Goal: Task Accomplishment & Management: Use online tool/utility

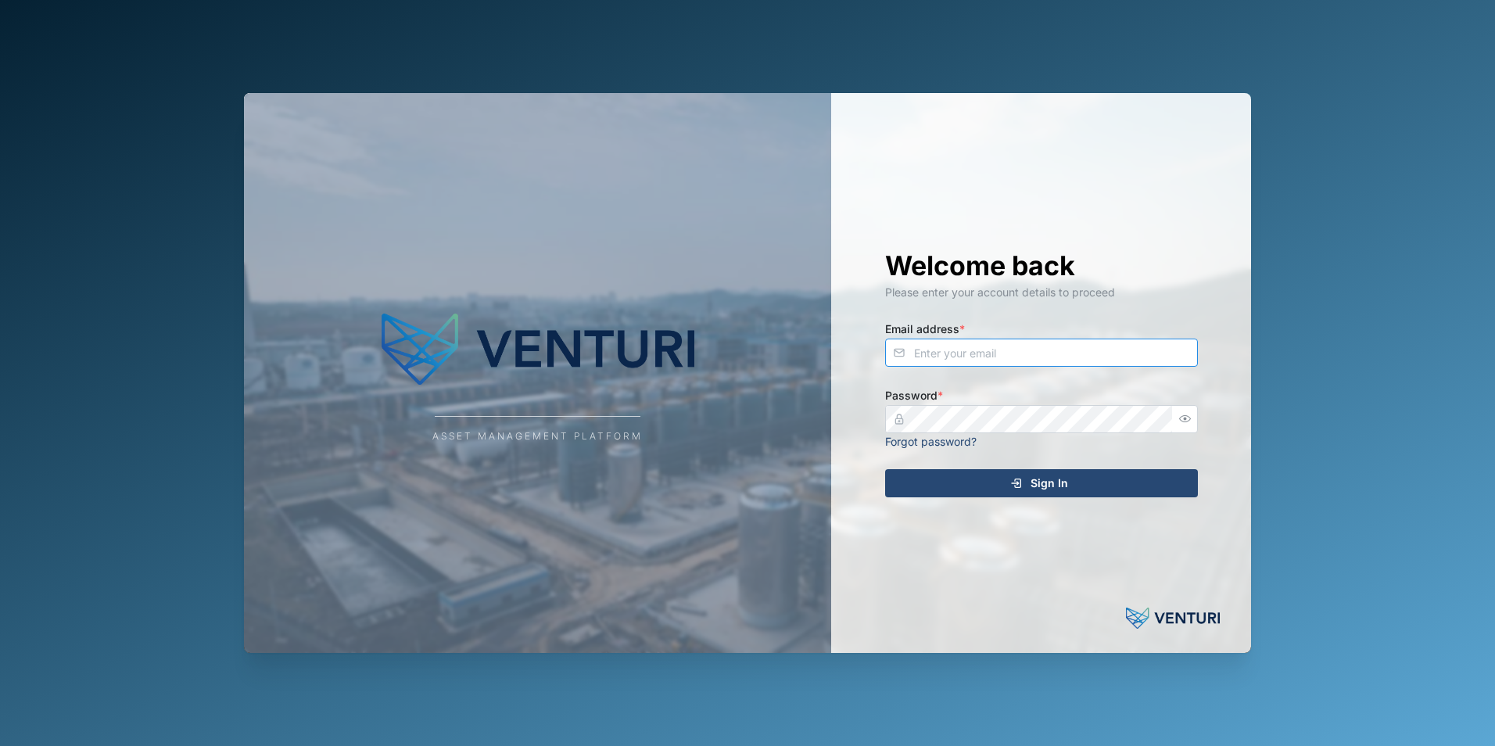
type input "[PERSON_NAME][EMAIL_ADDRESS][DOMAIN_NAME]"
click at [1055, 486] on span "Sign In" at bounding box center [1050, 483] width 38 height 27
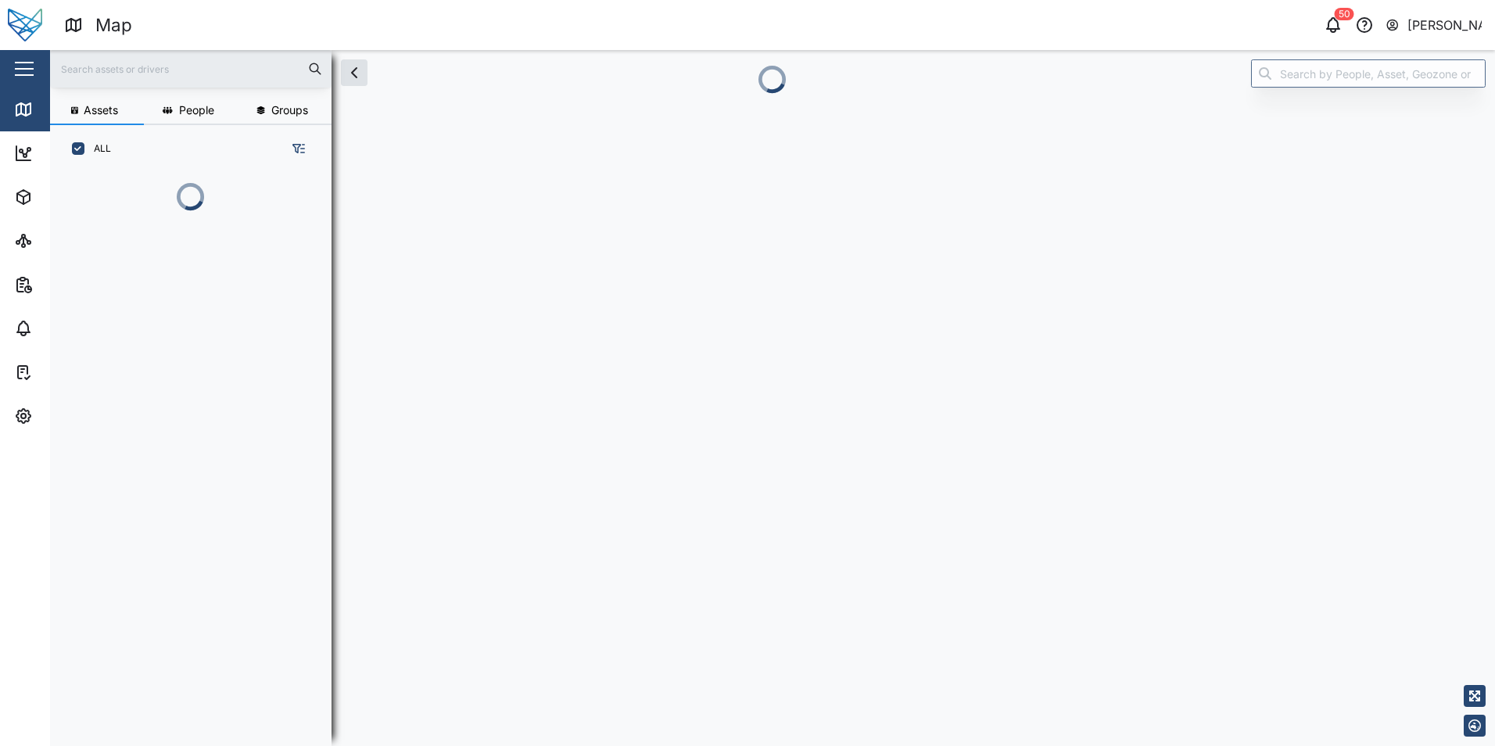
scroll to position [487, 245]
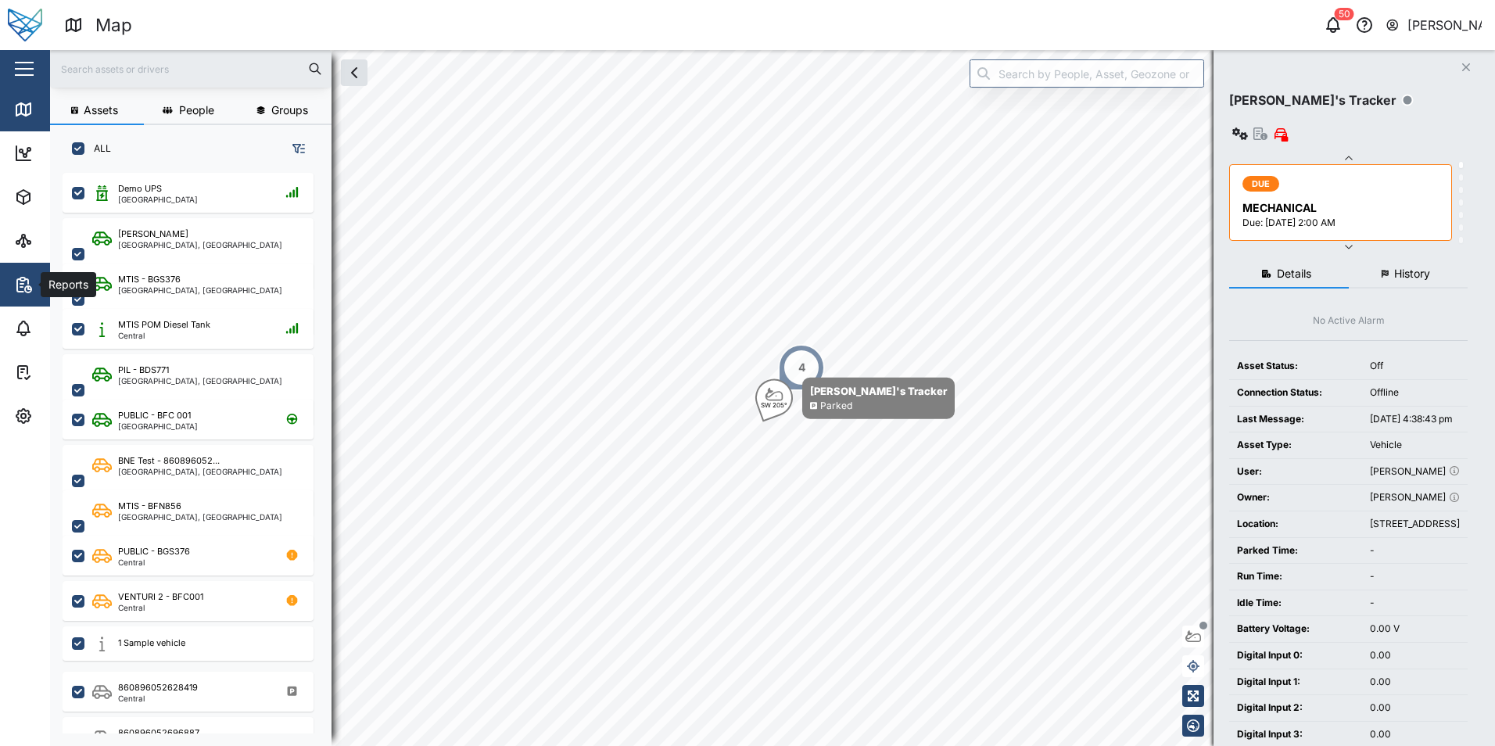
click at [23, 274] on span "Reports" at bounding box center [85, 285] width 142 height 44
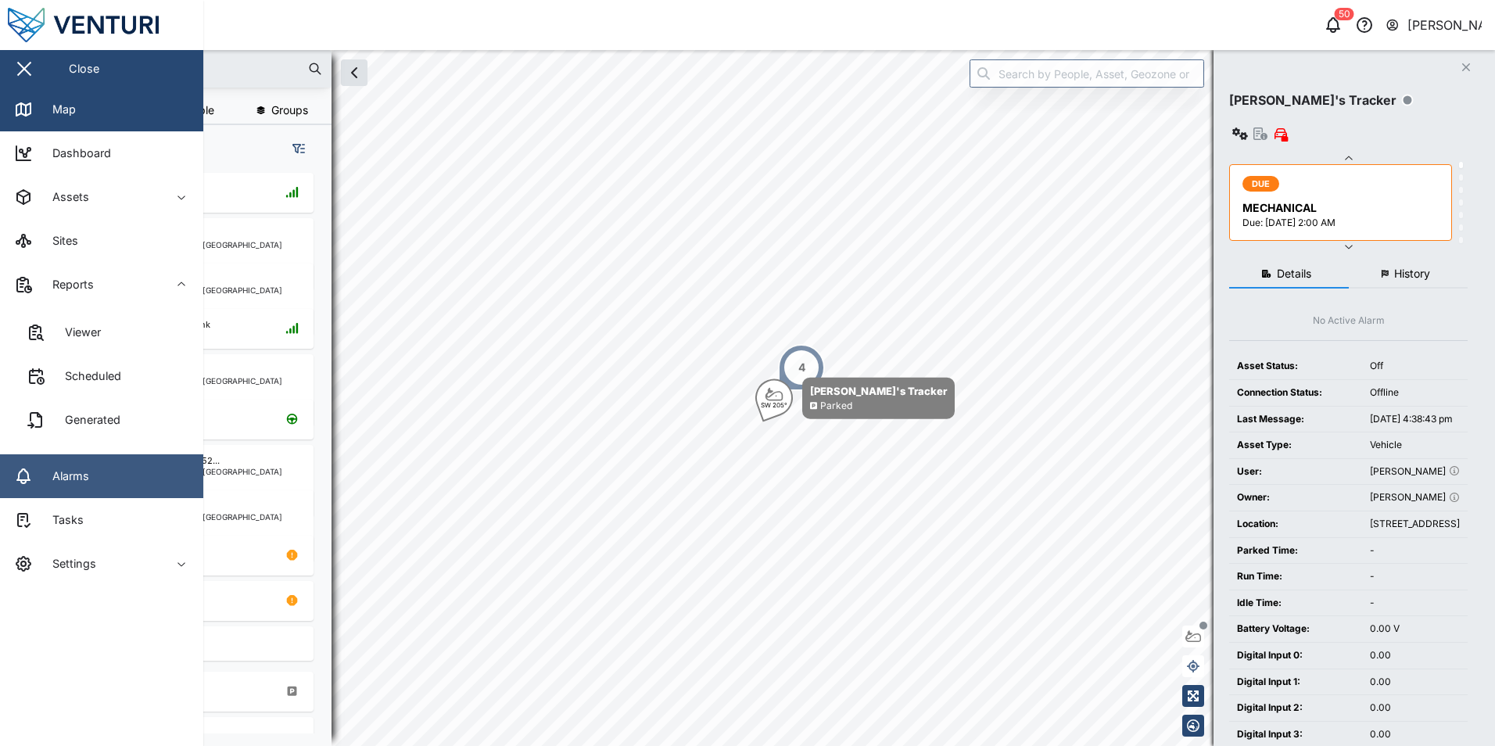
click at [40, 466] on link "Alarms" at bounding box center [101, 476] width 203 height 44
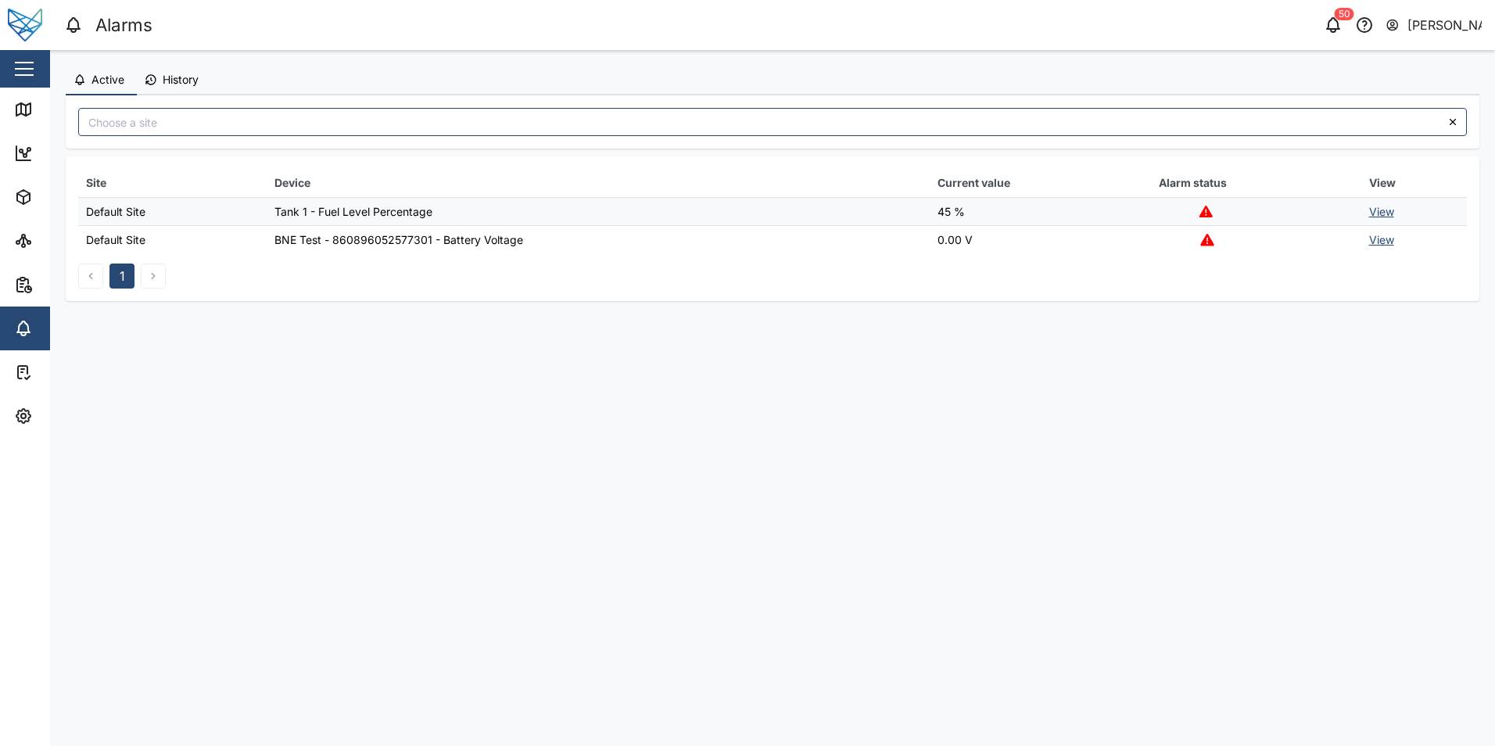
click at [155, 87] on button "History" at bounding box center [174, 81] width 74 height 30
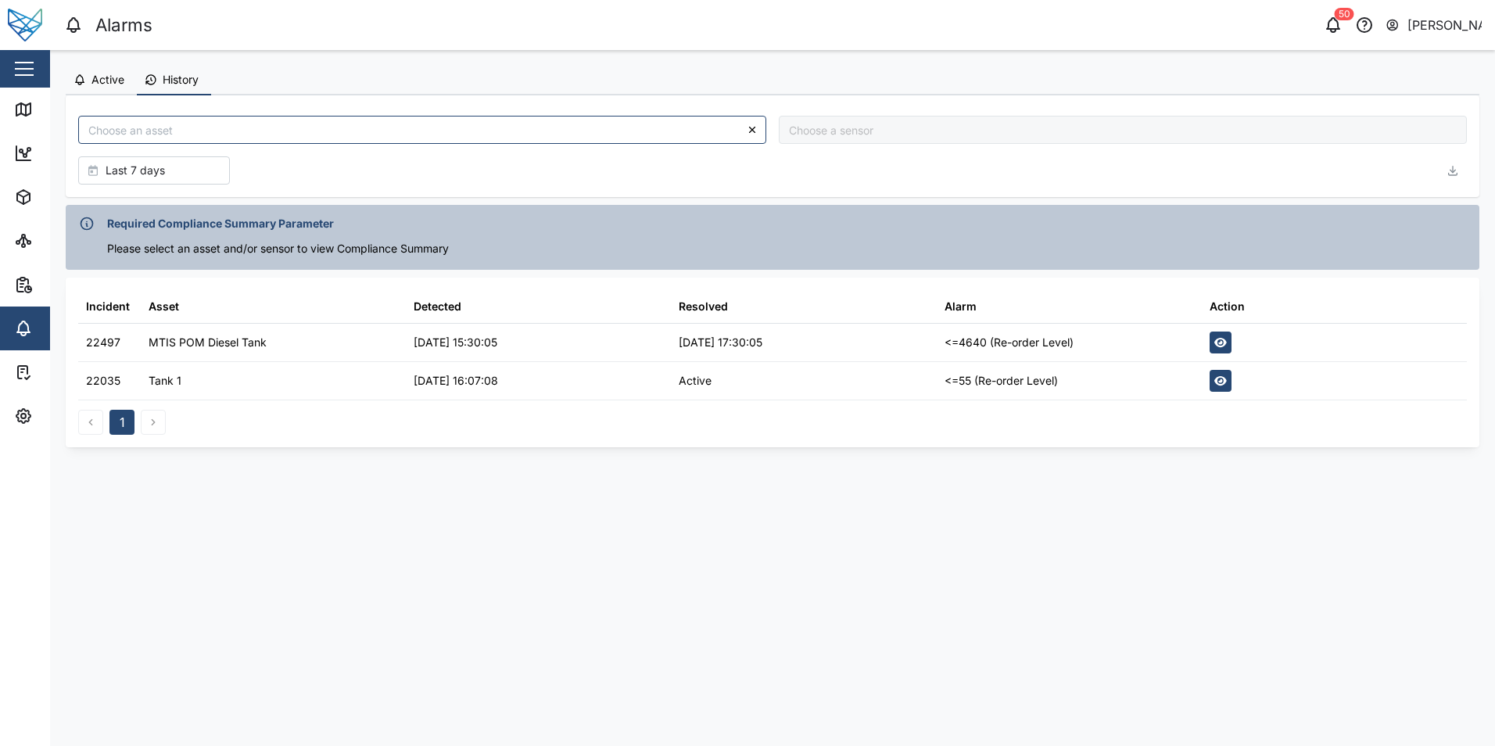
click at [95, 83] on span "Active" at bounding box center [107, 79] width 33 height 11
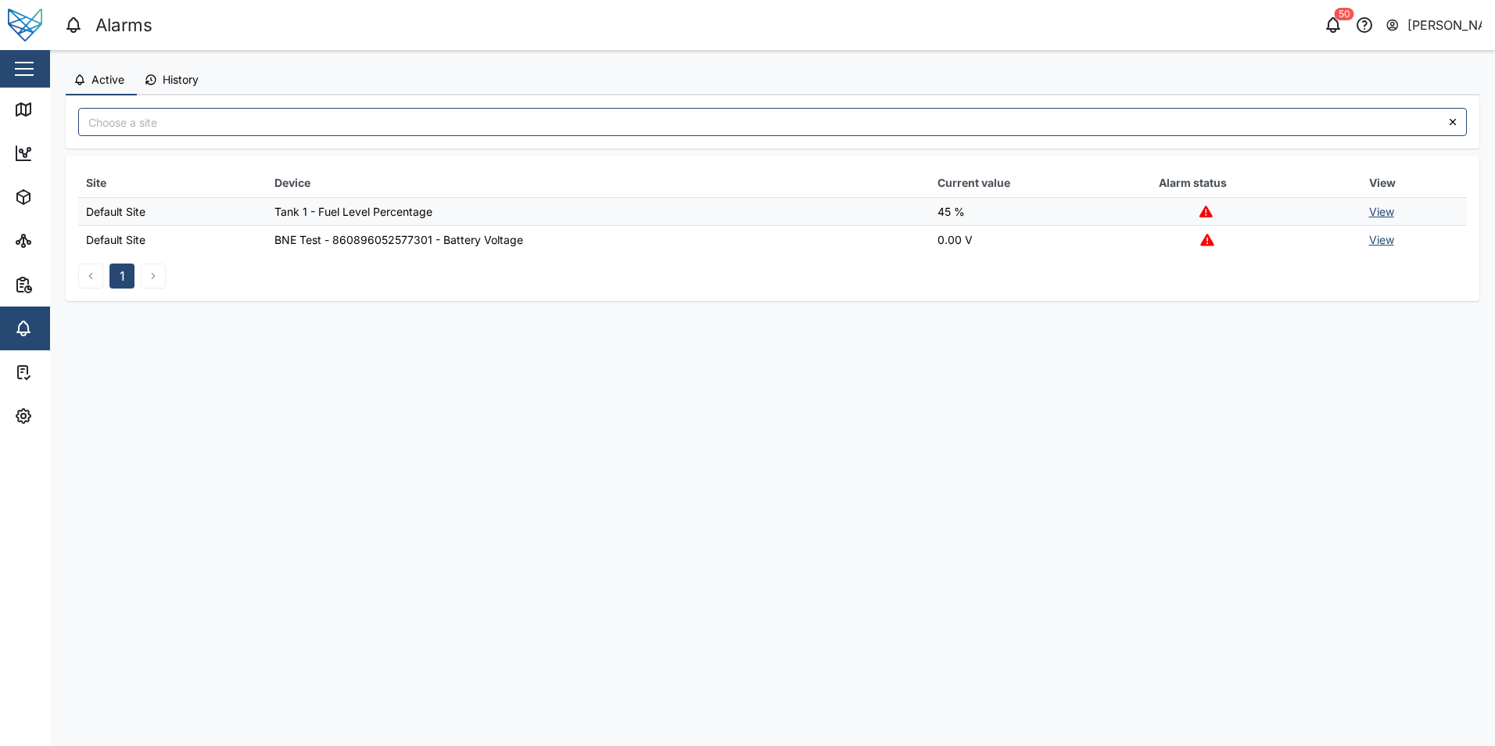
click at [1375, 213] on link "View" at bounding box center [1381, 211] width 25 height 13
click at [1361, 242] on td "View" at bounding box center [1414, 240] width 106 height 28
click at [1369, 242] on link "View" at bounding box center [1381, 239] width 25 height 13
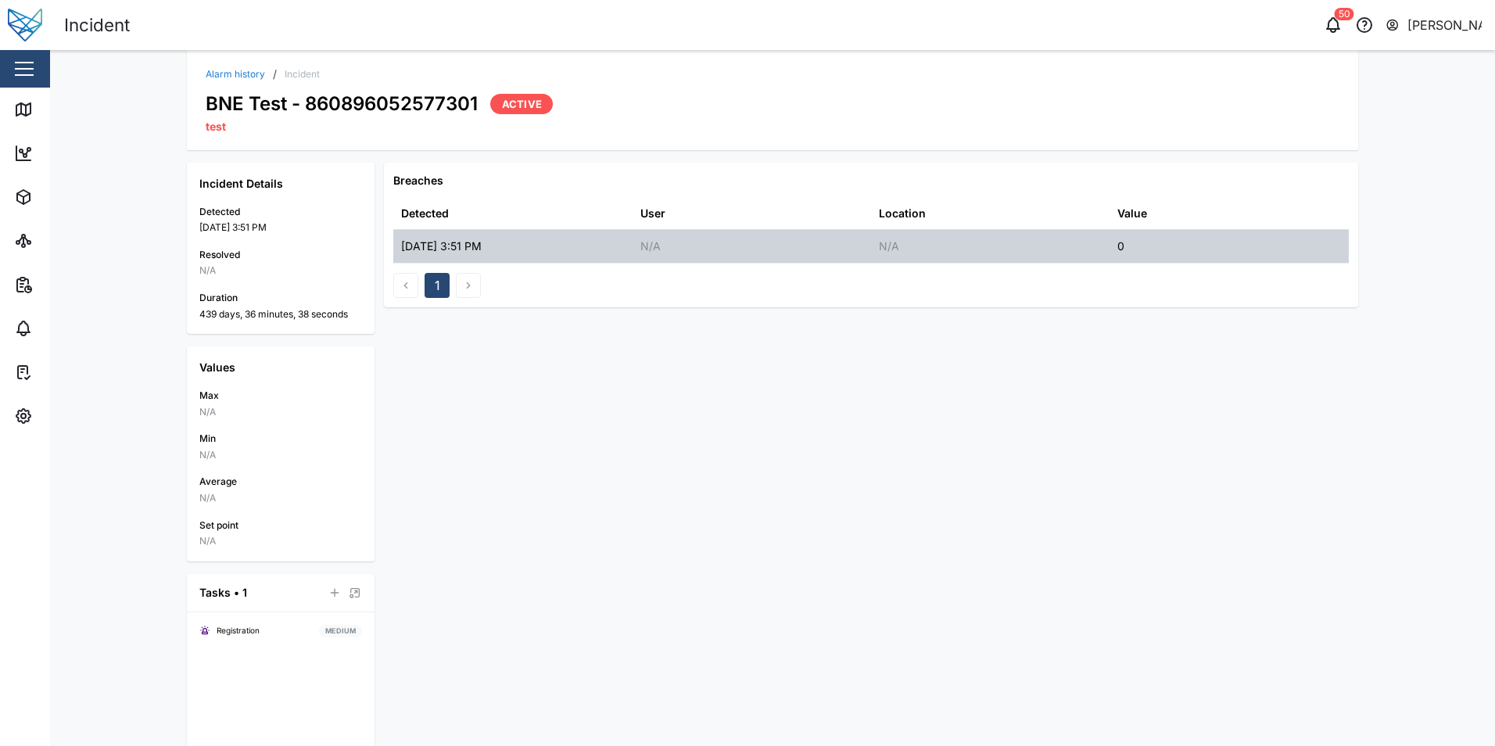
click at [660, 244] on div "N/A" at bounding box center [752, 246] width 238 height 33
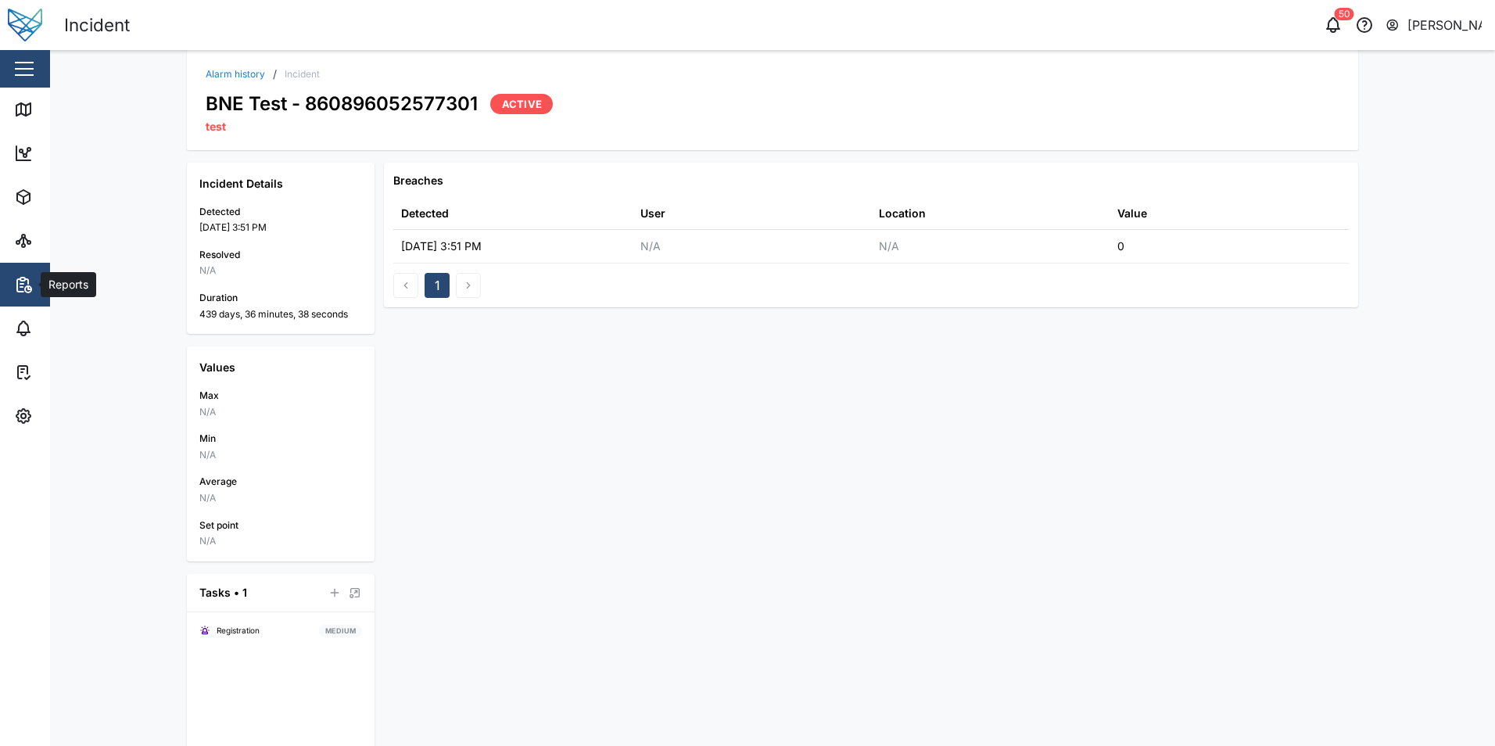
click at [21, 284] on icon "button" at bounding box center [21, 284] width 3 height 0
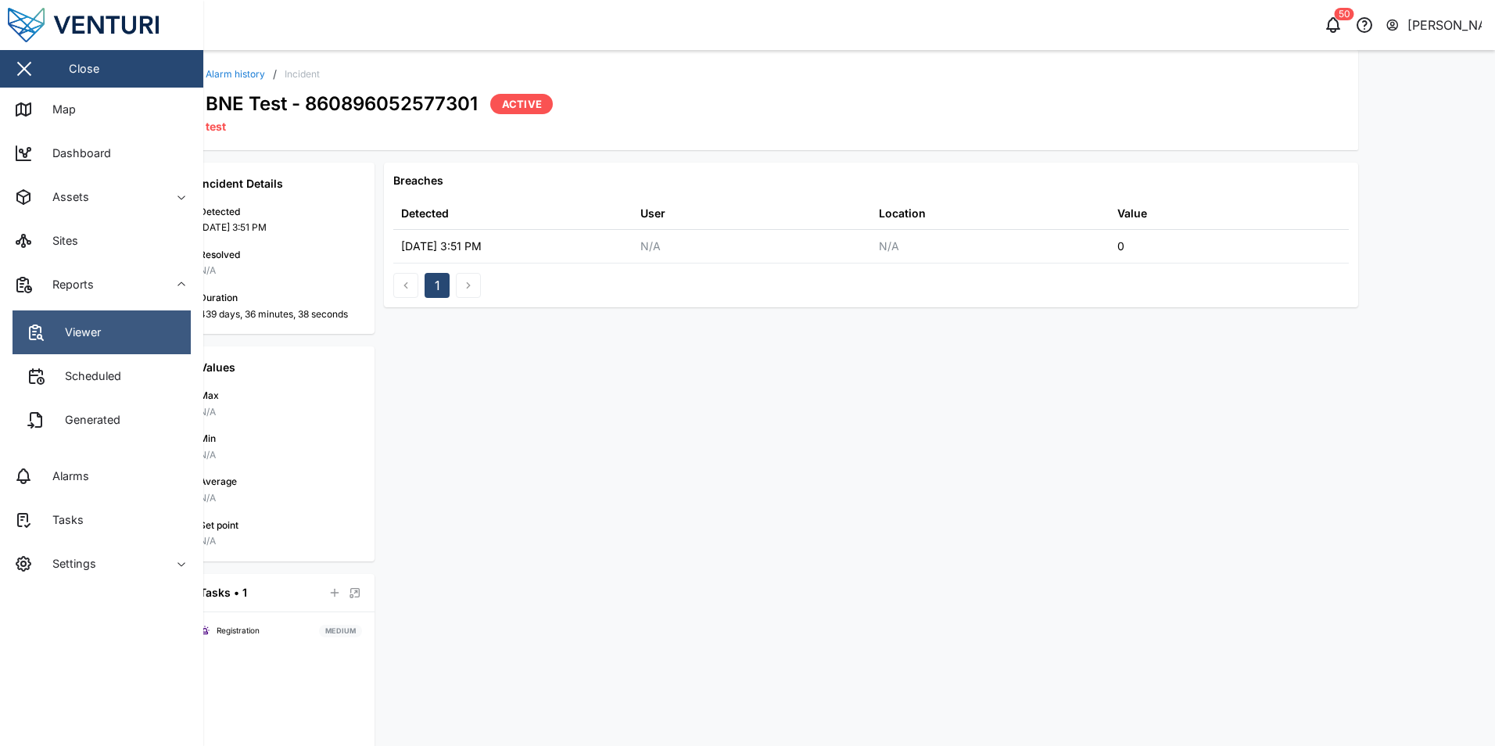
click at [131, 329] on link "Viewer" at bounding box center [102, 332] width 178 height 44
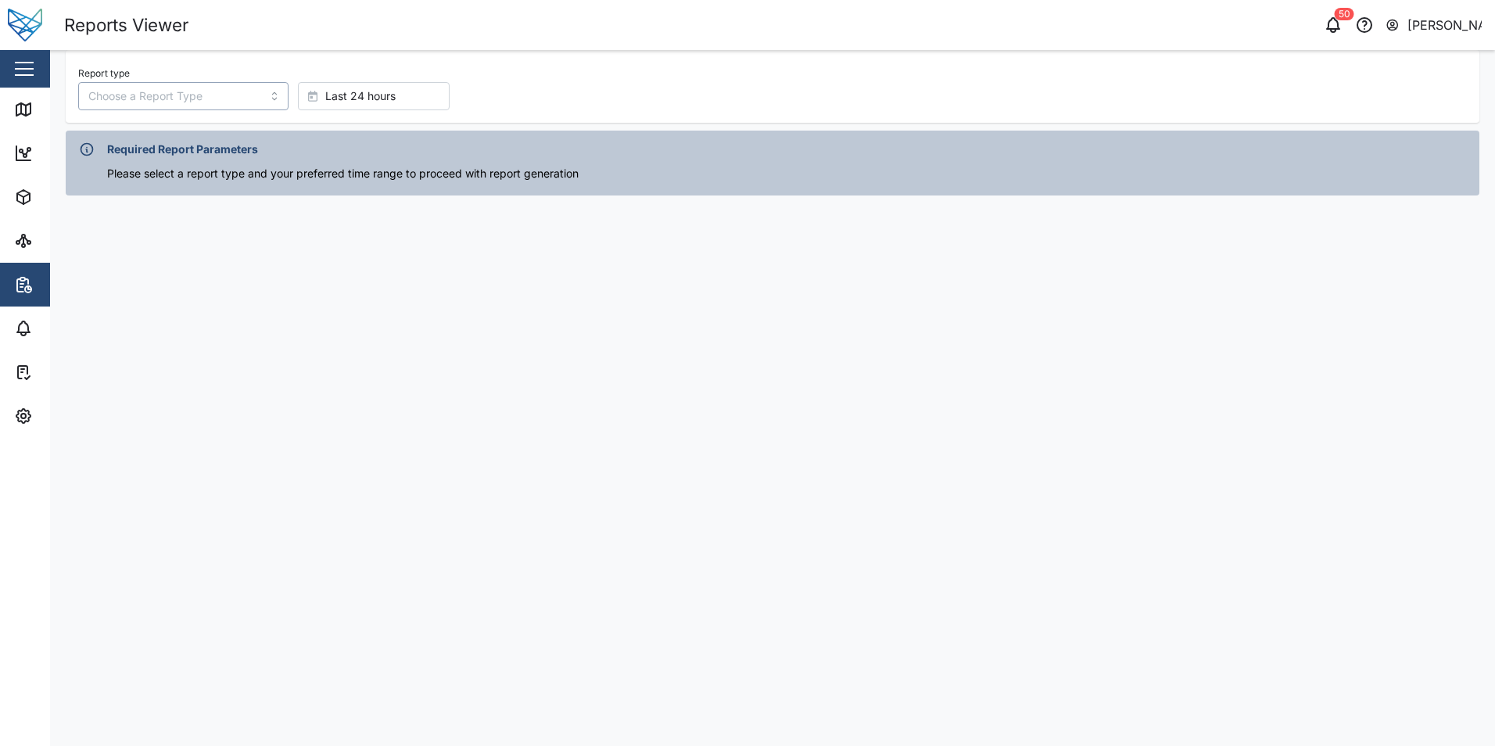
click at [251, 91] on input "Report type" at bounding box center [183, 96] width 210 height 28
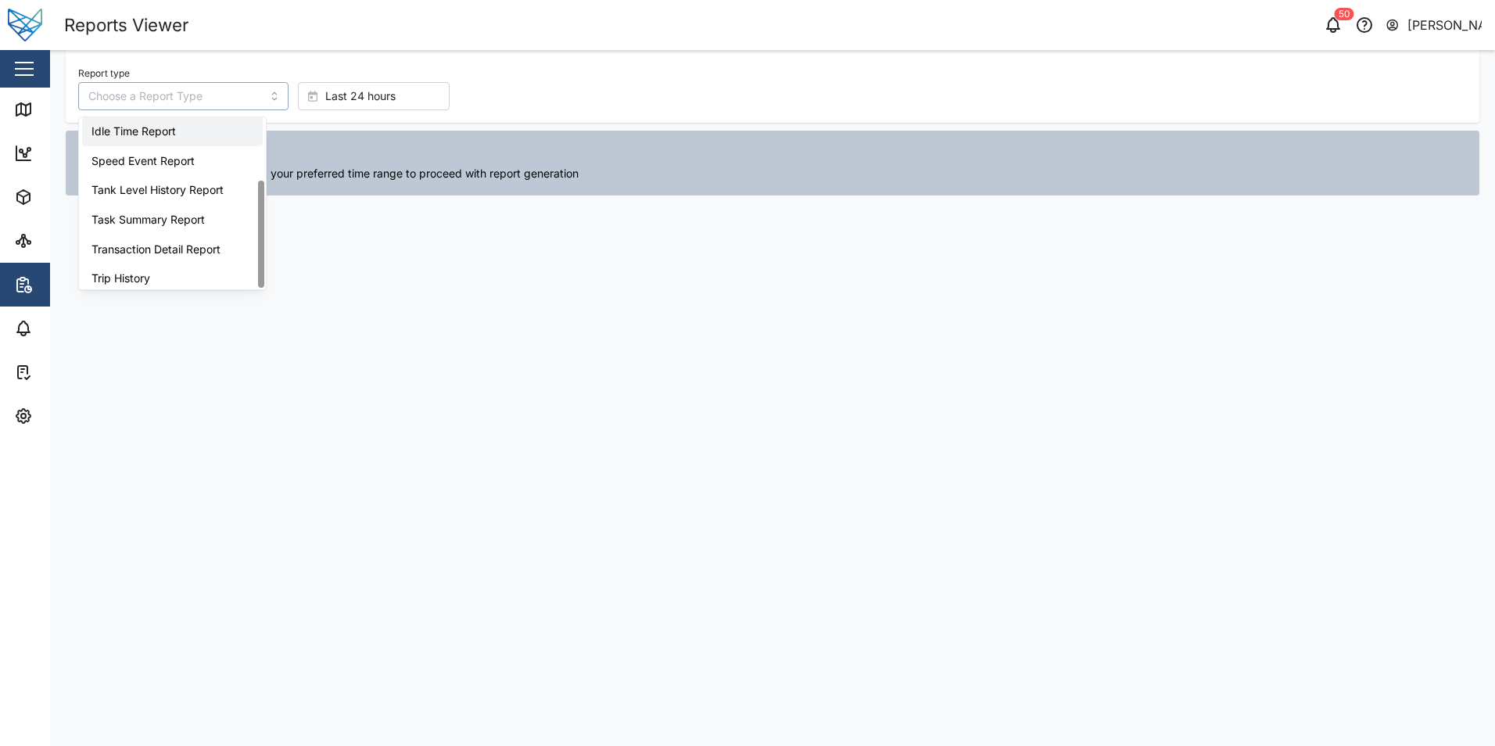
scroll to position [99, 0]
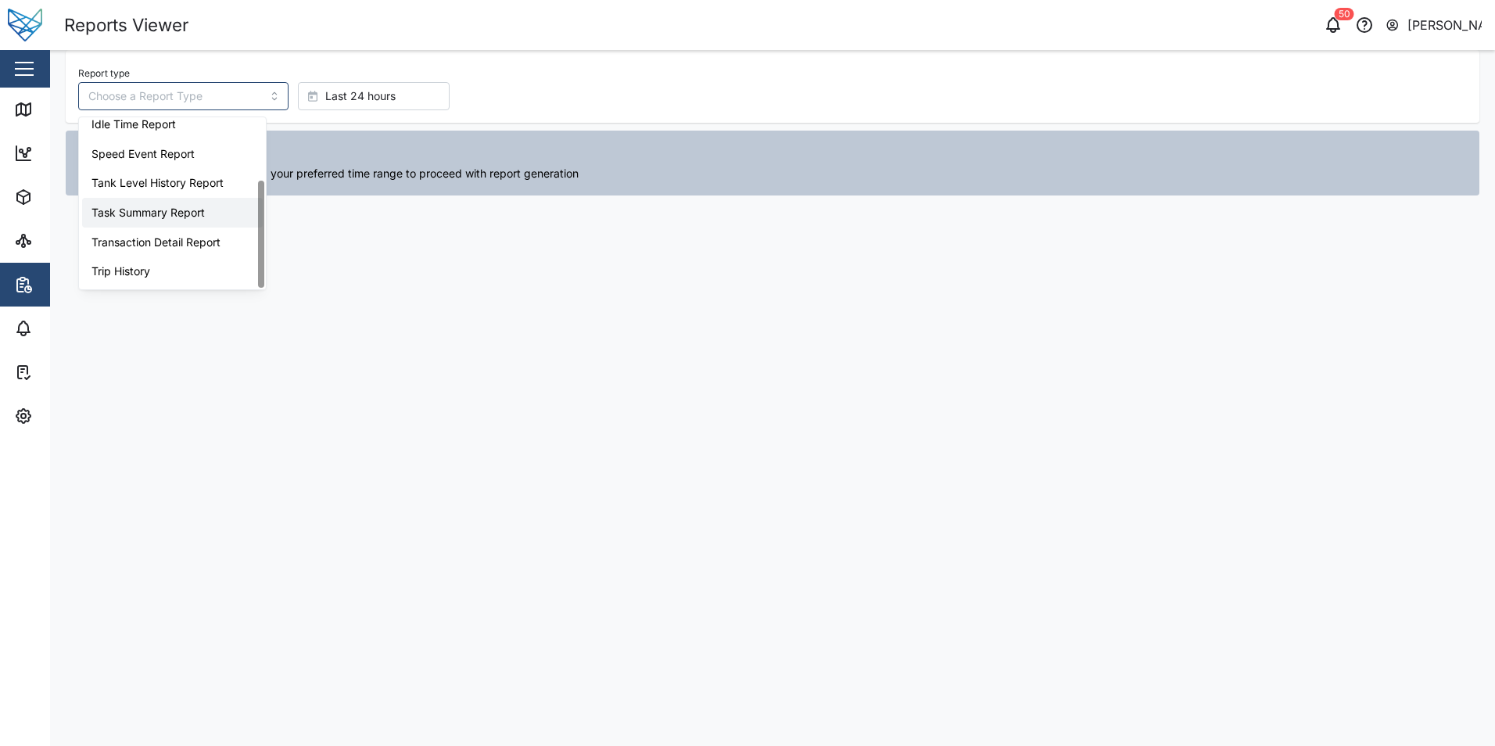
click at [611, 357] on main "Report type Last 24 hours Required Report Parameters Please select a report typ…" at bounding box center [772, 398] width 1445 height 696
